Goal: Book appointment/travel/reservation

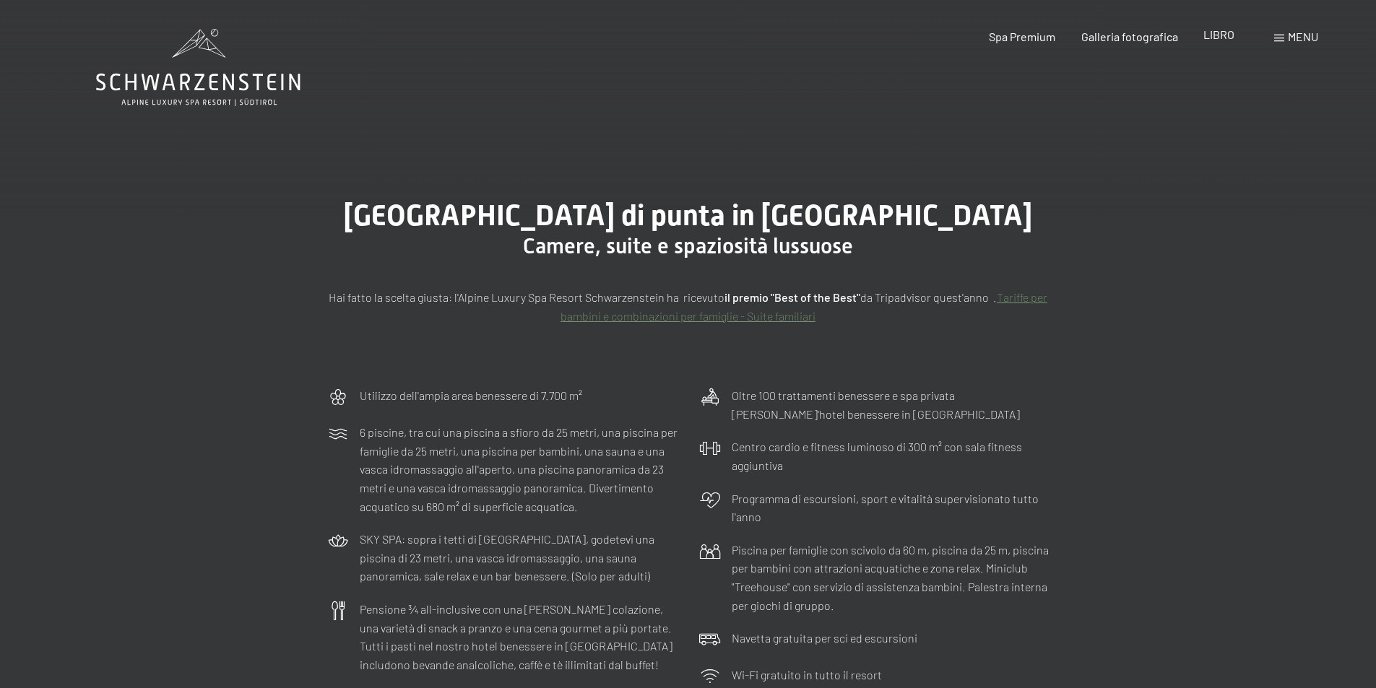
click at [1204, 35] on font "LIBRO" at bounding box center [1218, 34] width 31 height 14
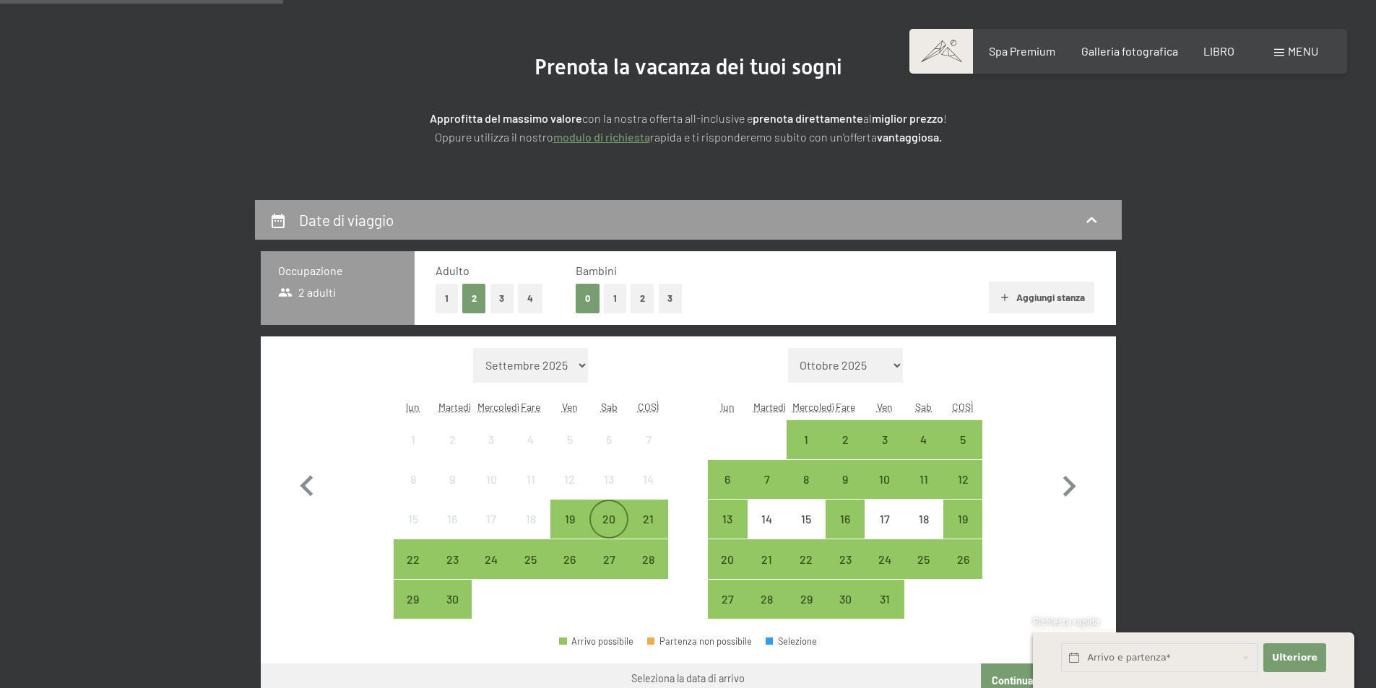
click at [609, 514] on font "20" at bounding box center [608, 519] width 13 height 14
